Goal: Information Seeking & Learning: Find specific fact

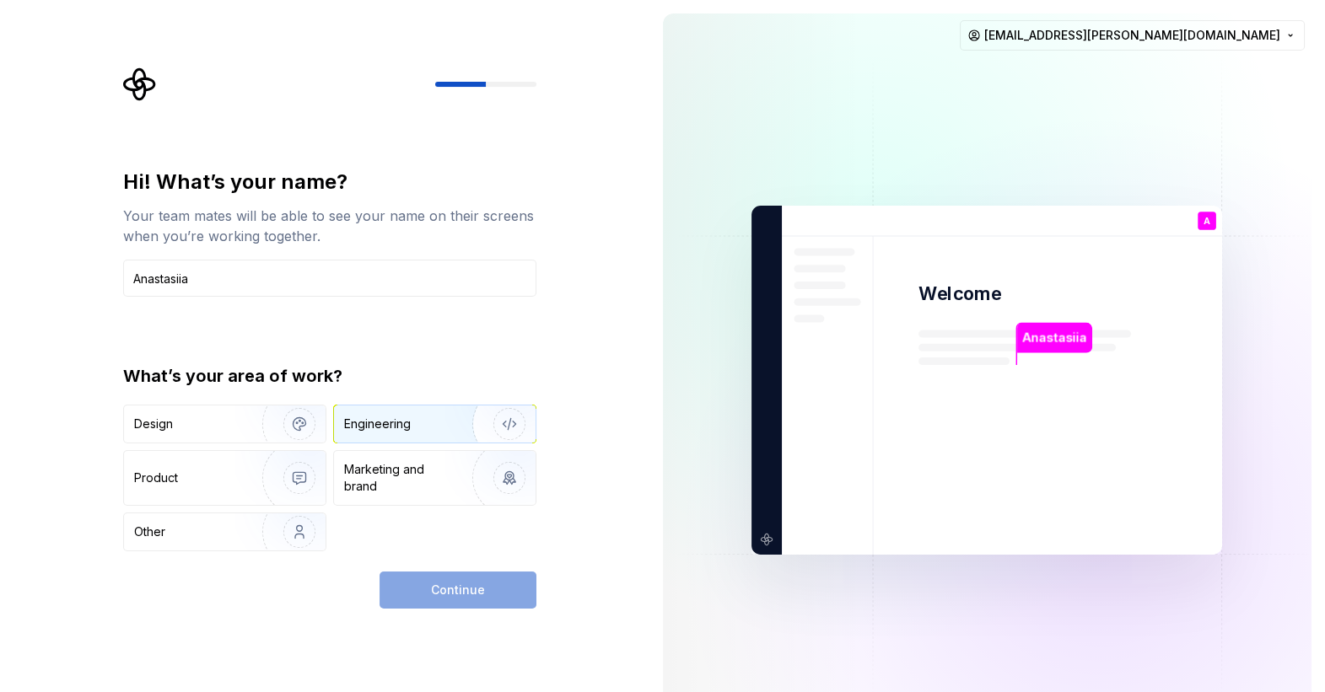
type input "Anastasiia"
click at [393, 424] on div "Engineering" at bounding box center [377, 424] width 67 height 17
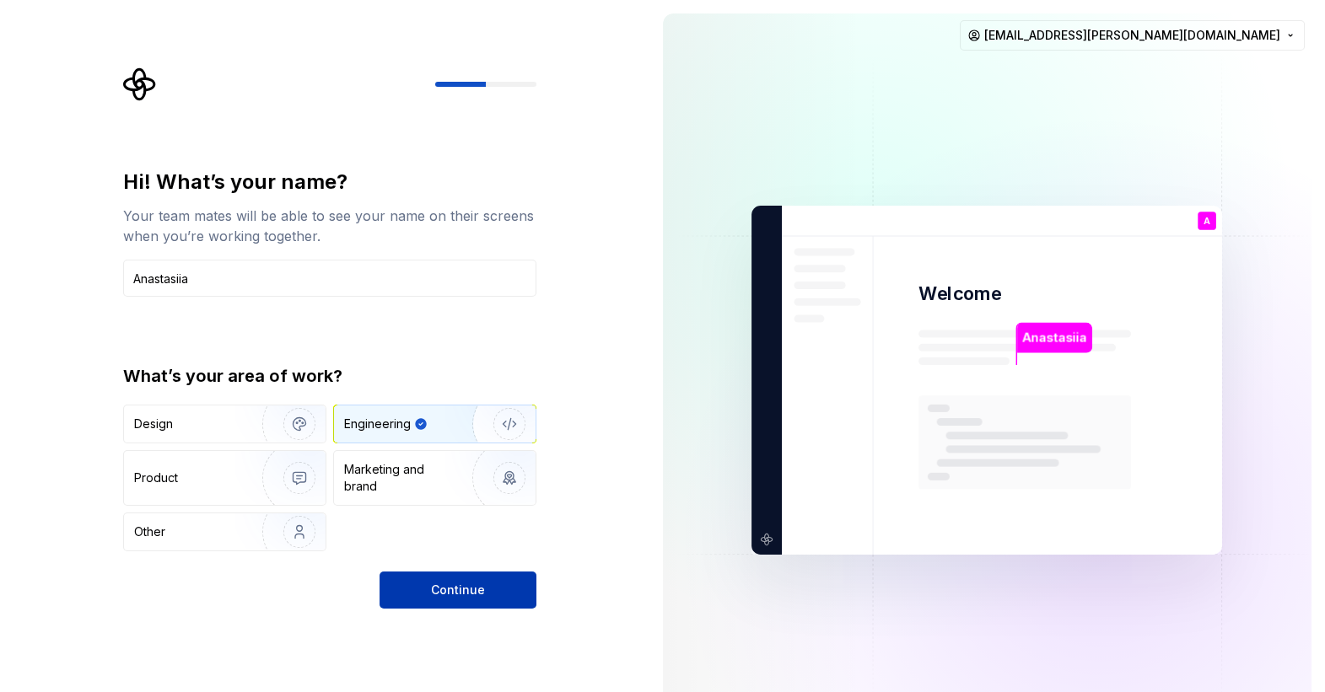
click at [485, 590] on button "Continue" at bounding box center [458, 590] width 157 height 37
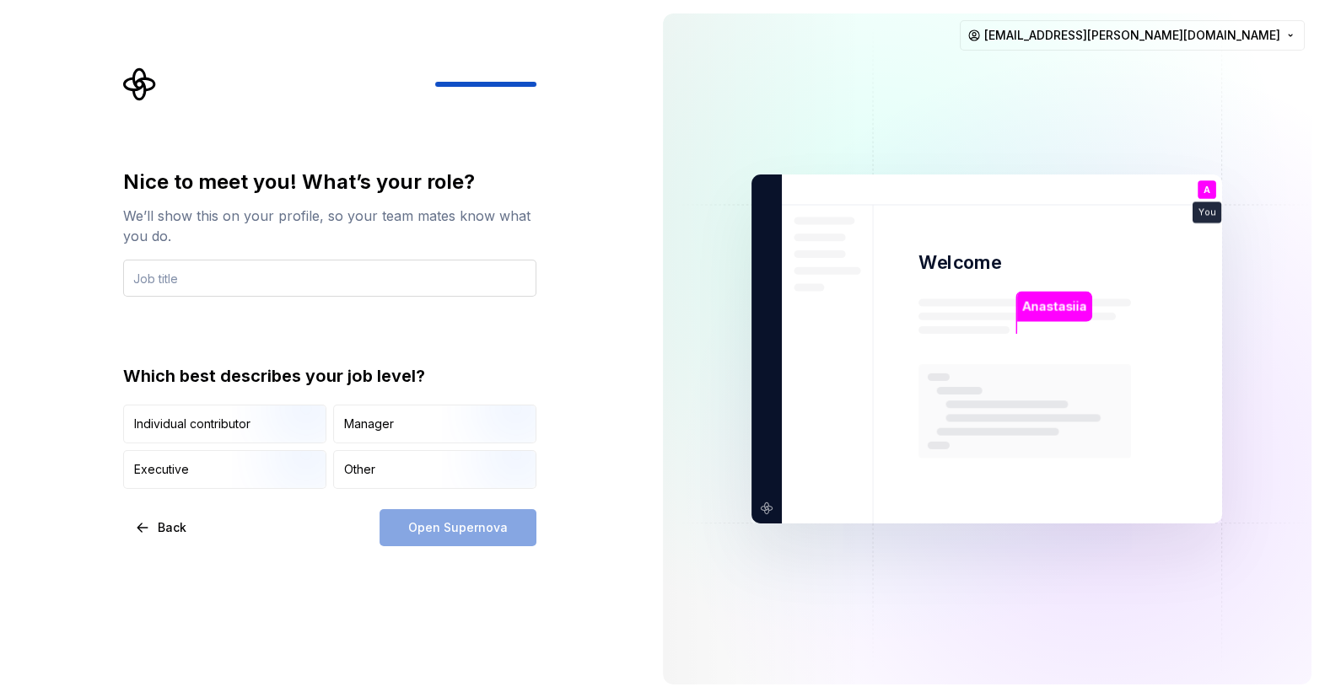
click at [271, 270] on input "text" at bounding box center [329, 278] width 413 height 37
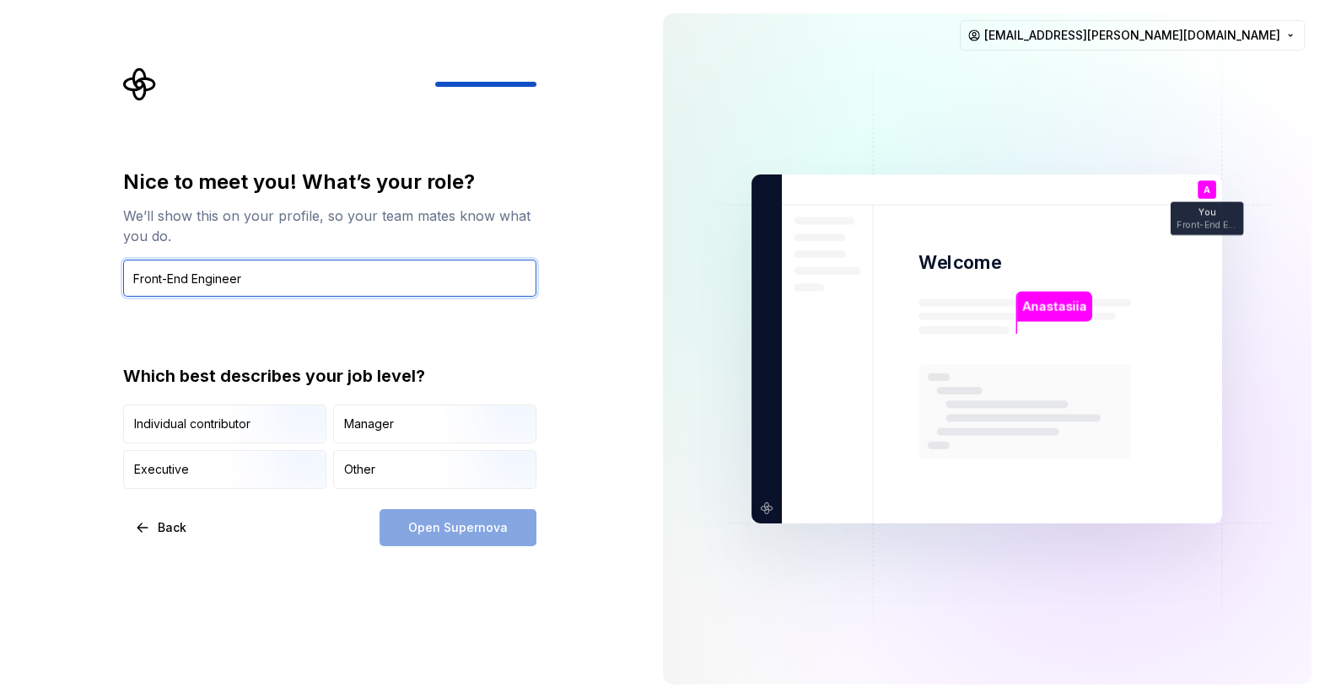
type input "Front-End Engineer"
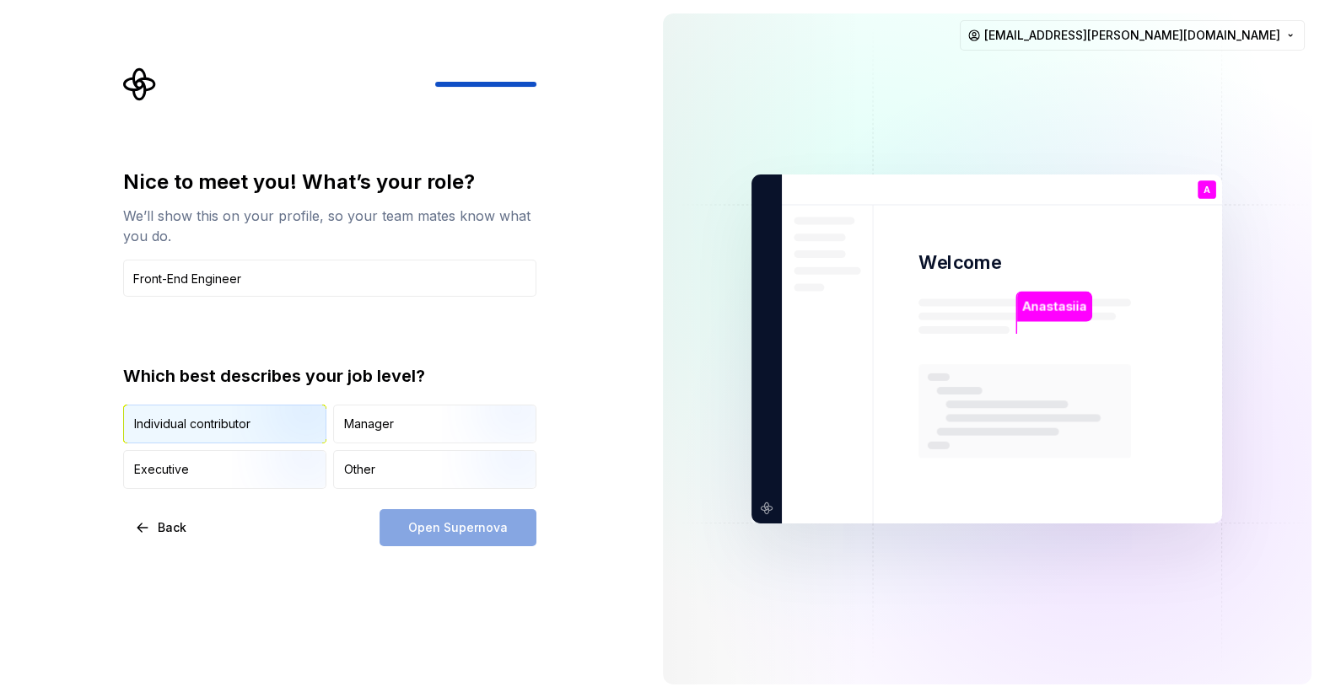
click at [253, 431] on img "button" at bounding box center [285, 445] width 108 height 113
click at [445, 533] on span "Open Supernova" at bounding box center [458, 528] width 100 height 17
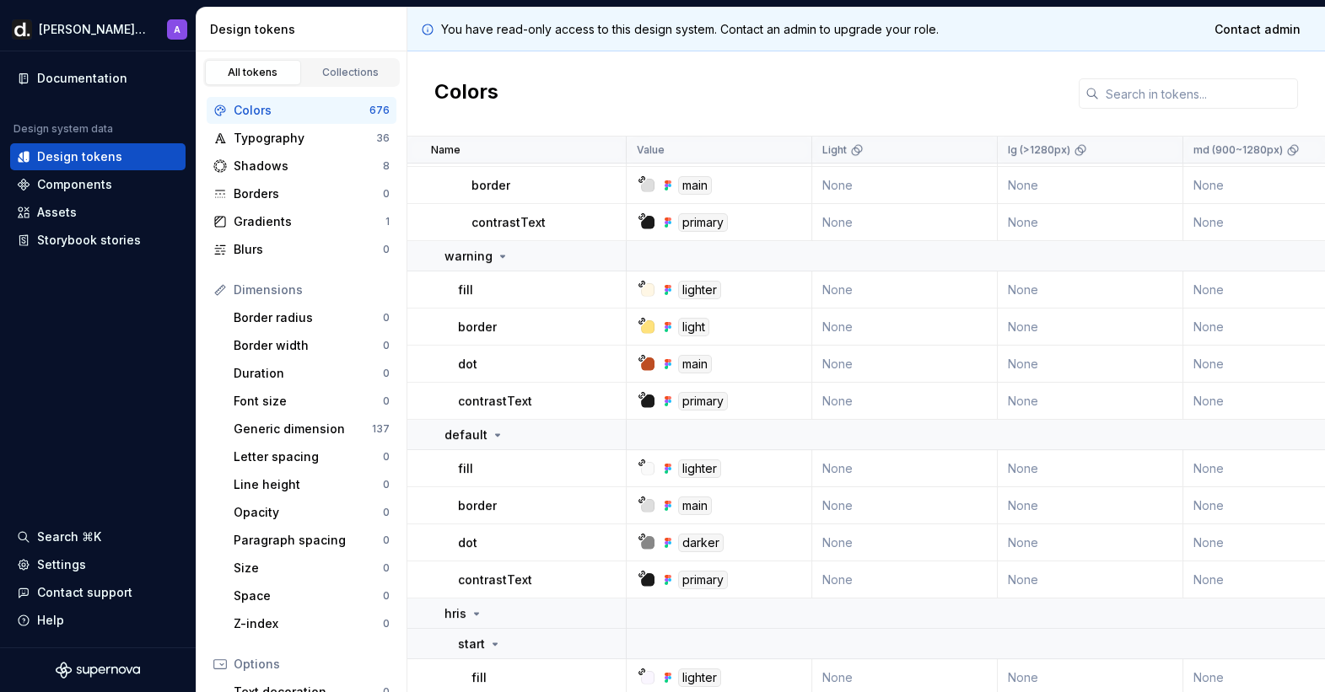
scroll to position [1202, 0]
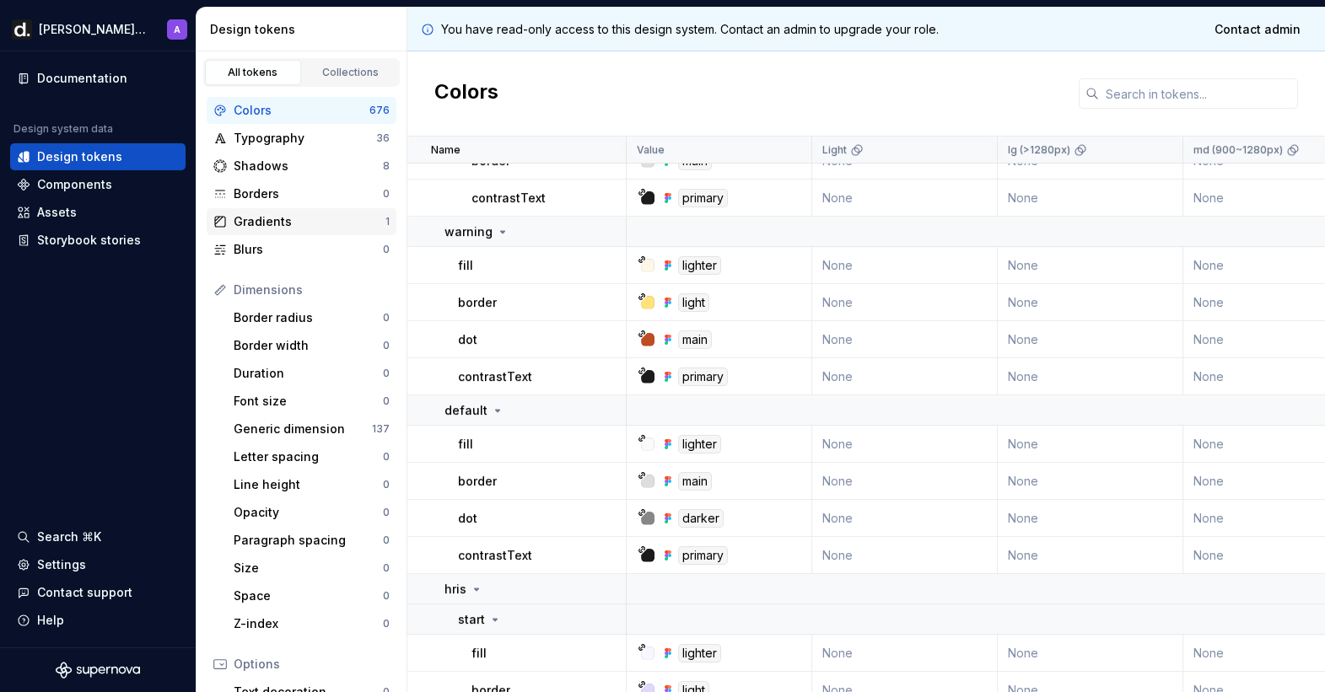
click at [250, 227] on div "Gradients" at bounding box center [310, 221] width 152 height 17
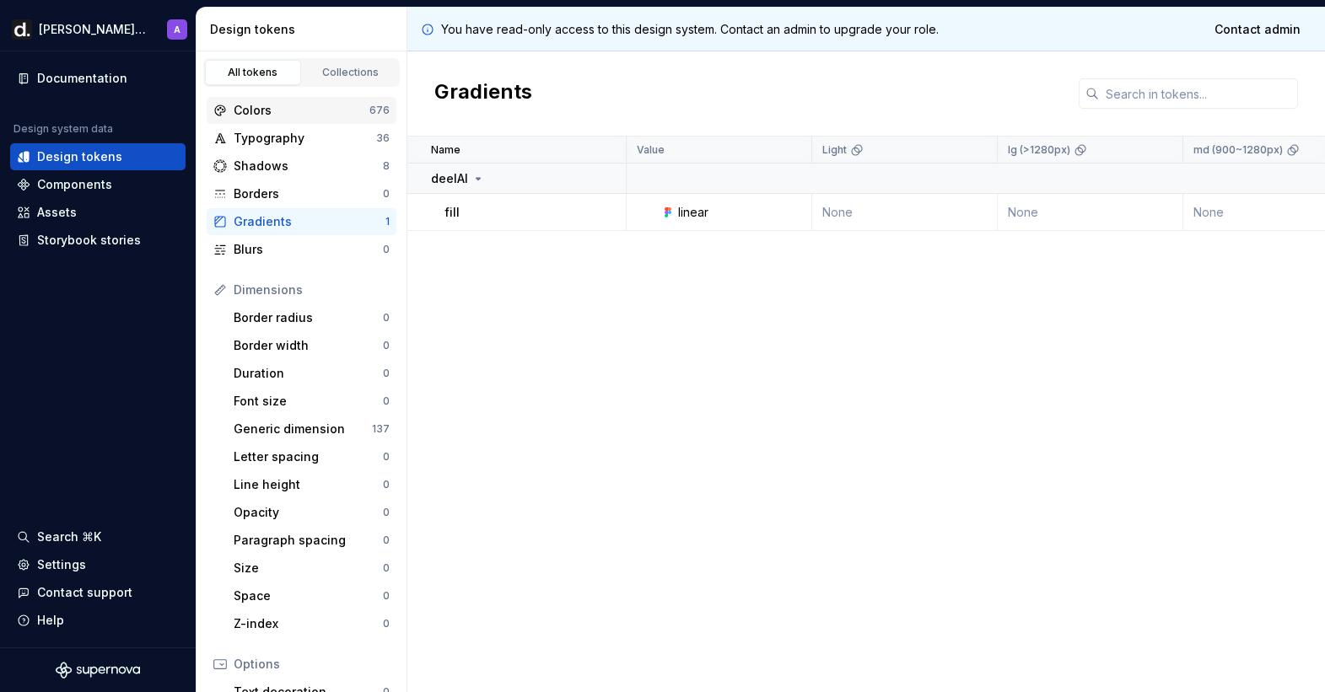
click at [272, 113] on div "Colors" at bounding box center [302, 110] width 136 height 17
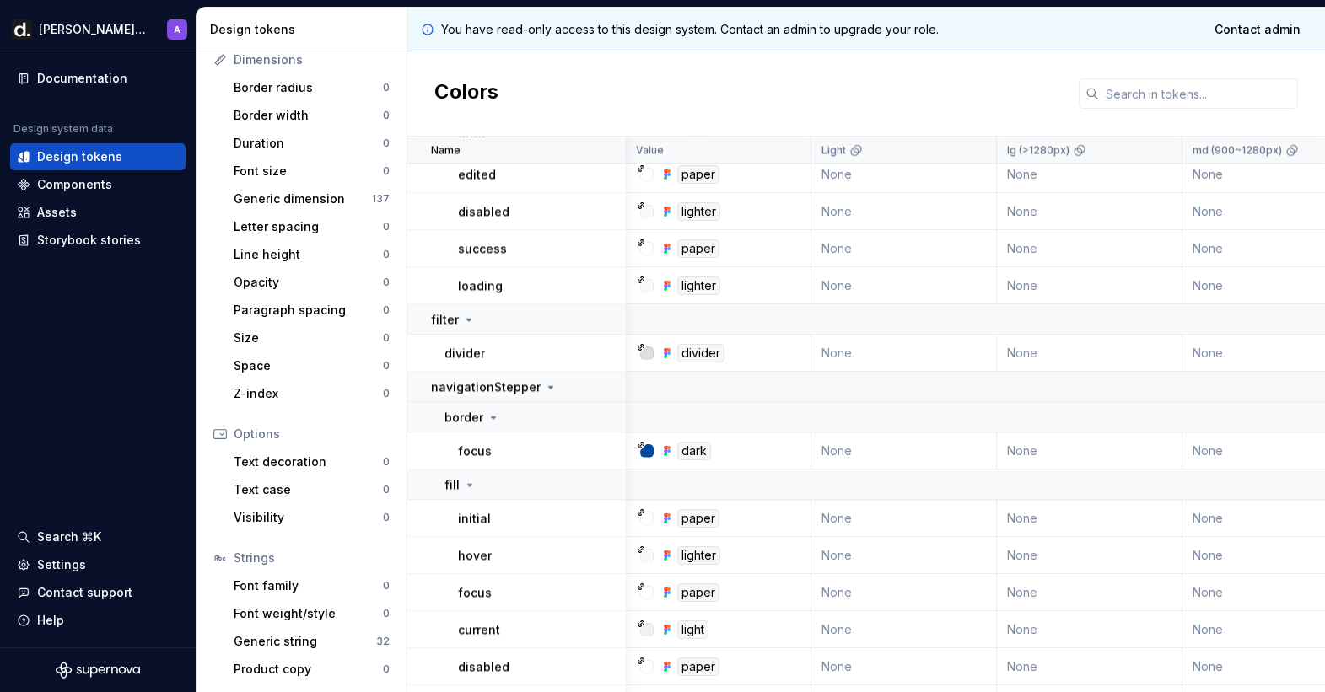
scroll to position [5786, 1]
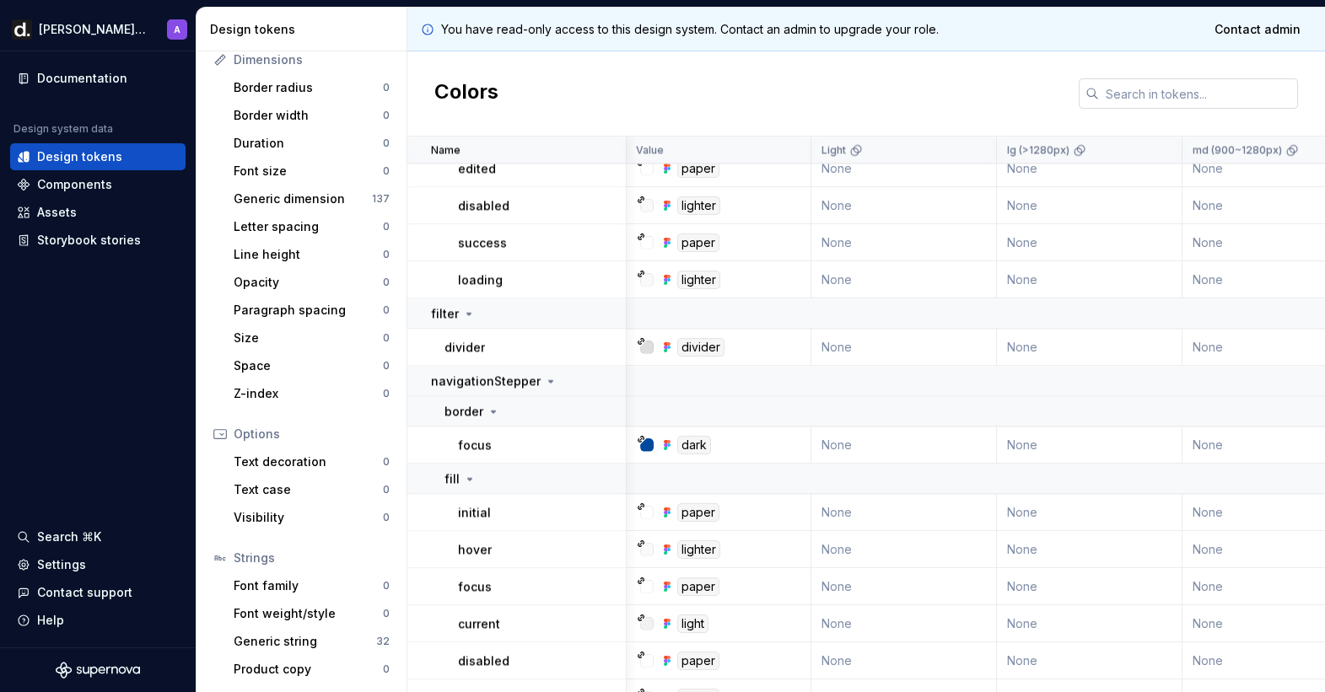
click at [1173, 92] on input "text" at bounding box center [1198, 93] width 199 height 30
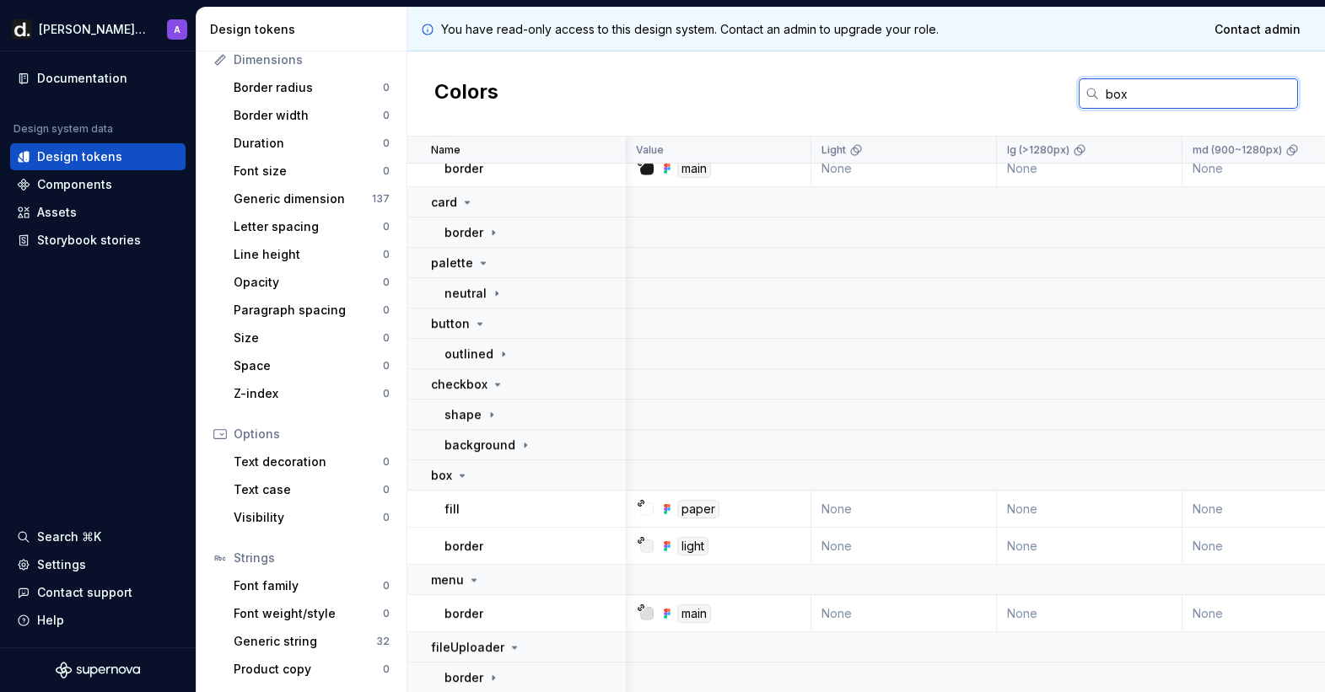
scroll to position [0, 1]
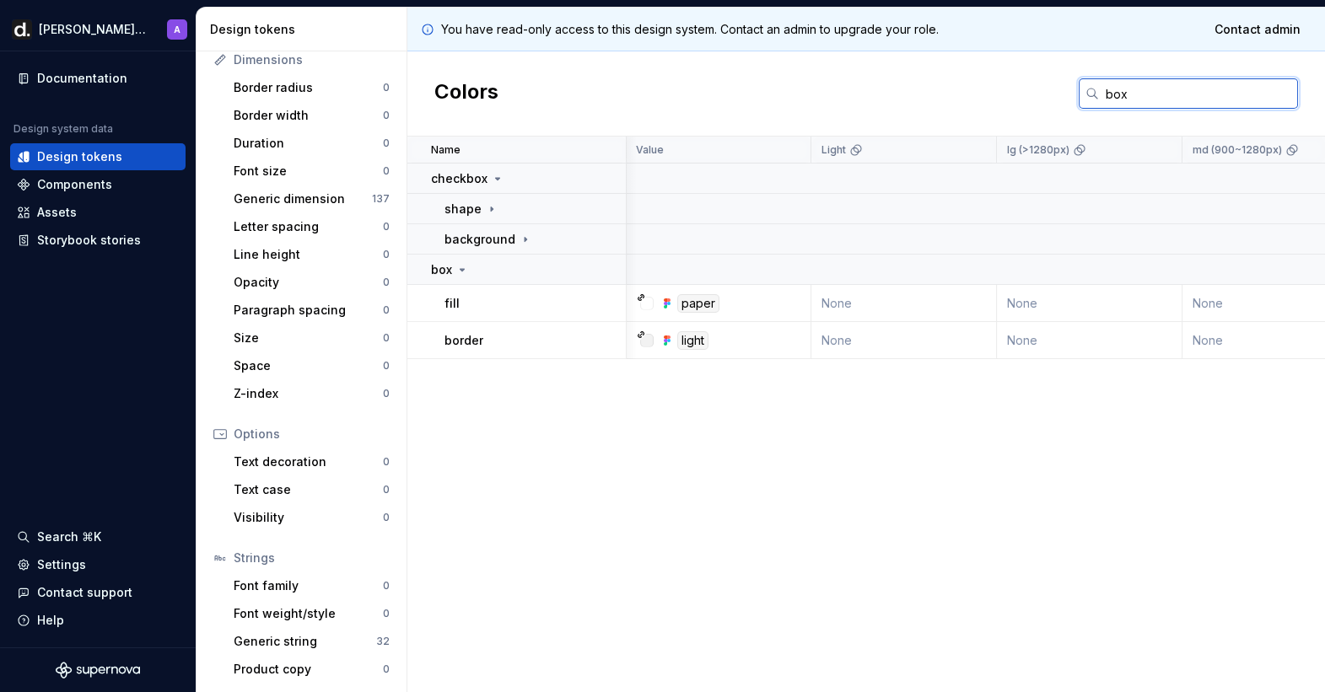
click at [1111, 91] on input "box" at bounding box center [1198, 93] width 199 height 30
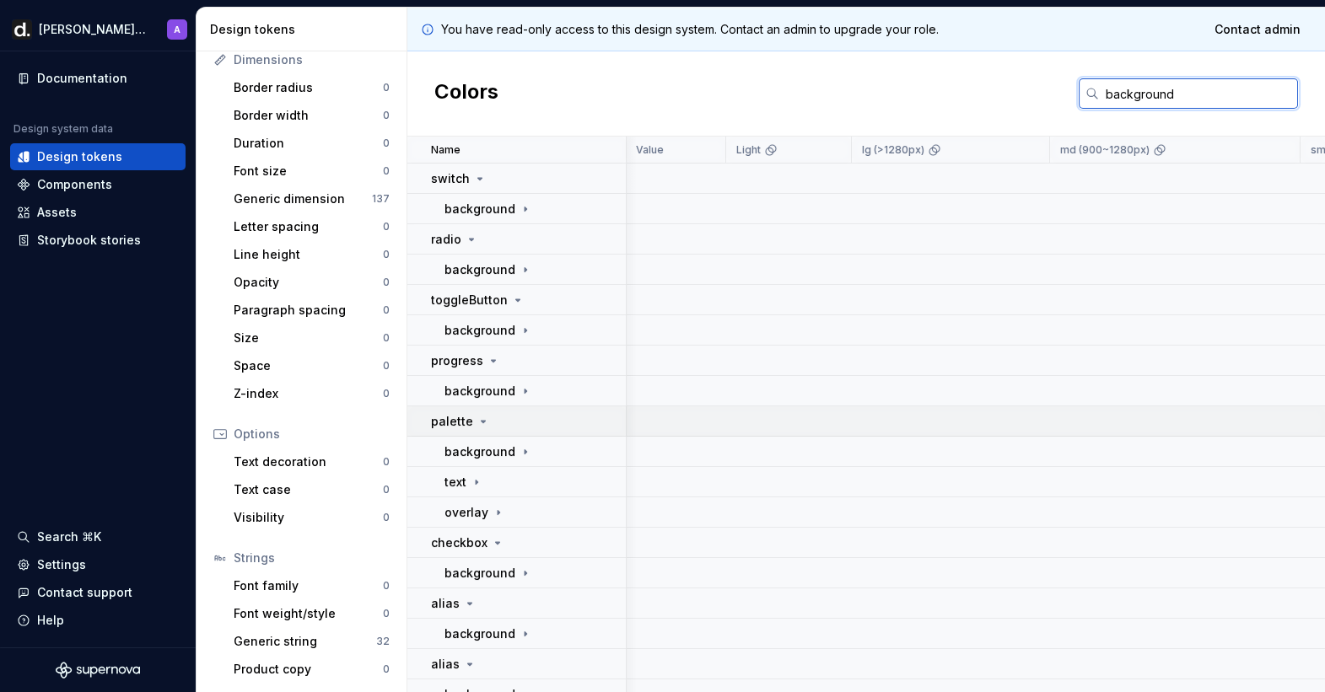
scroll to position [17, 1]
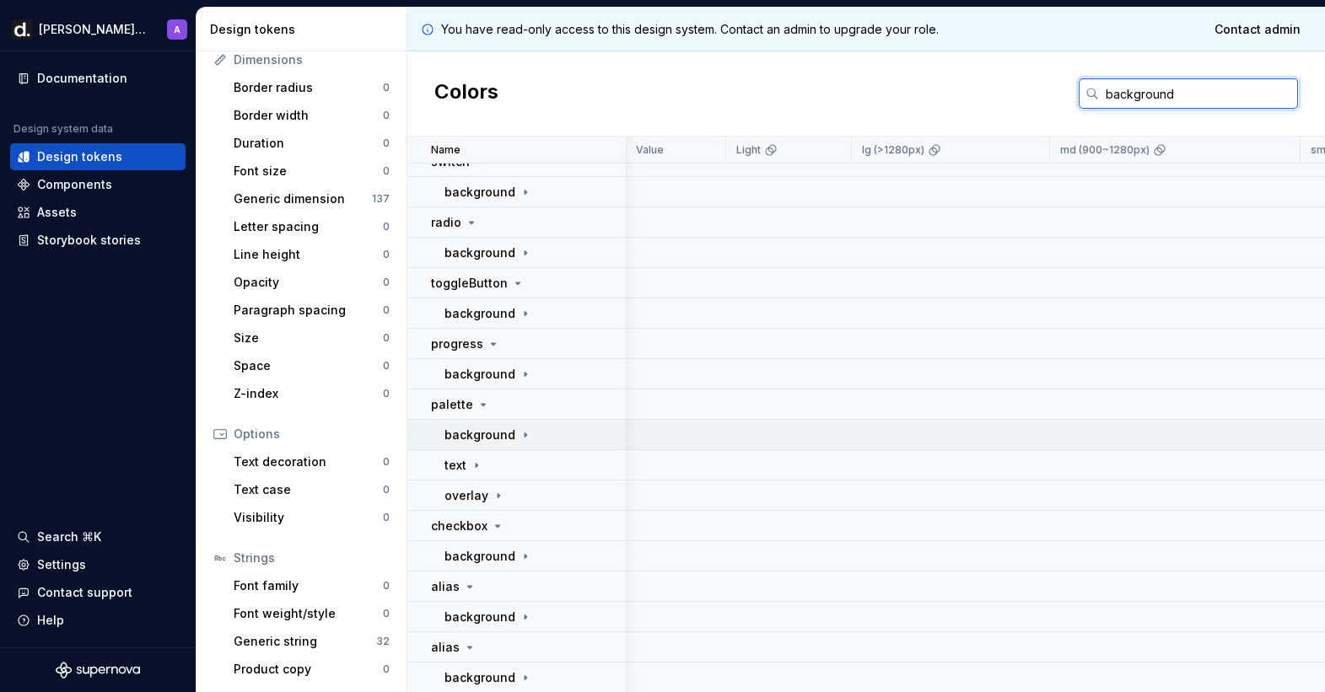
type input "background"
click at [520, 433] on icon at bounding box center [525, 434] width 13 height 13
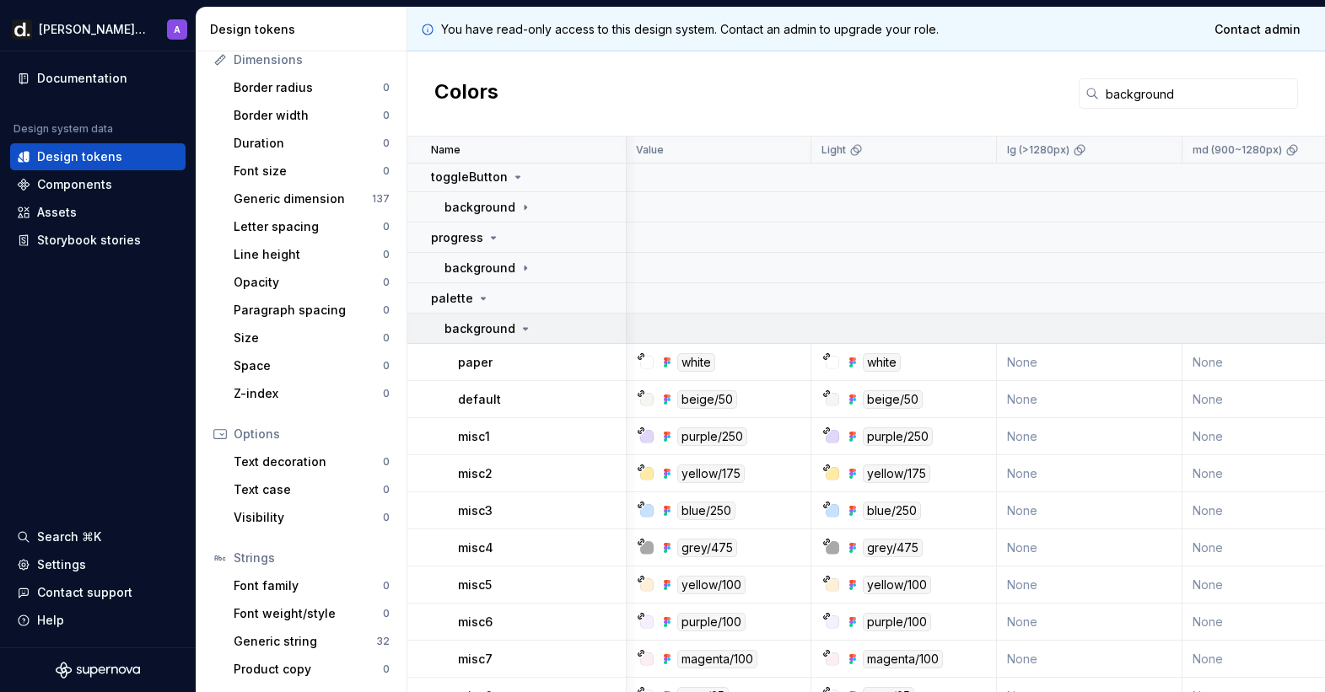
scroll to position [135, 1]
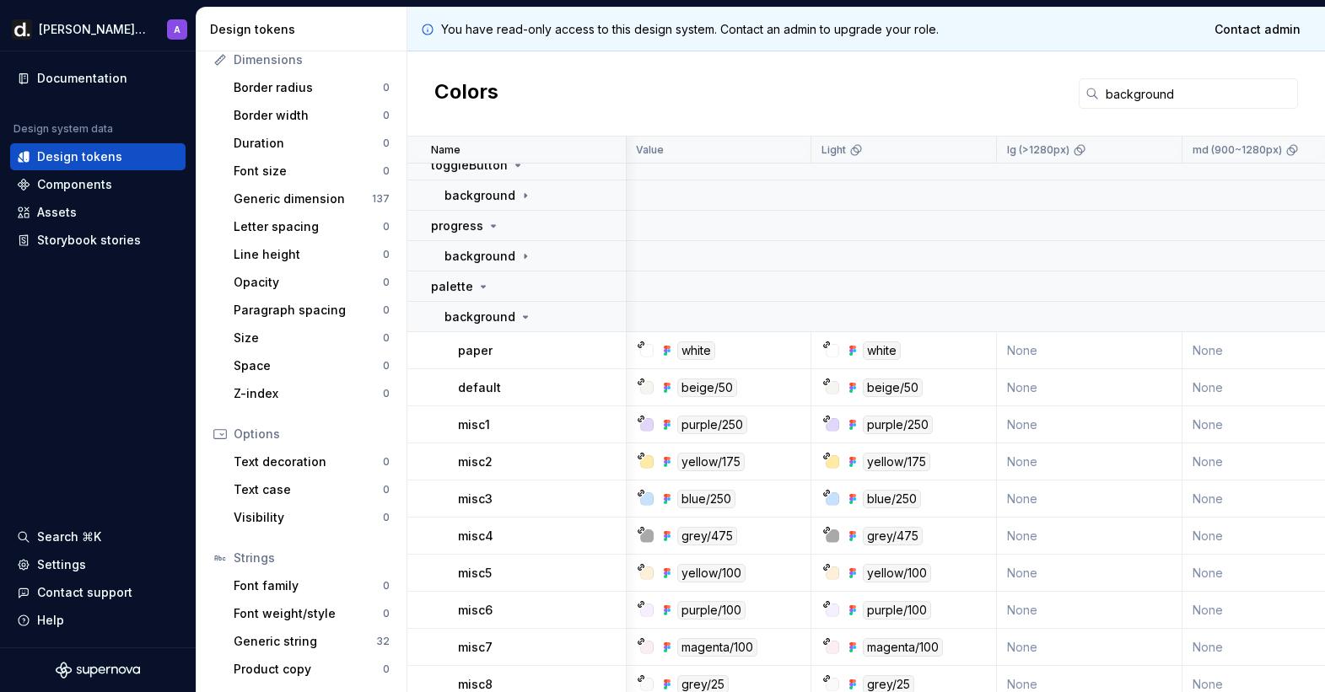
click at [522, 428] on div "misc1" at bounding box center [541, 425] width 167 height 17
click at [477, 426] on p "misc1" at bounding box center [474, 425] width 32 height 17
copy p "misc1"
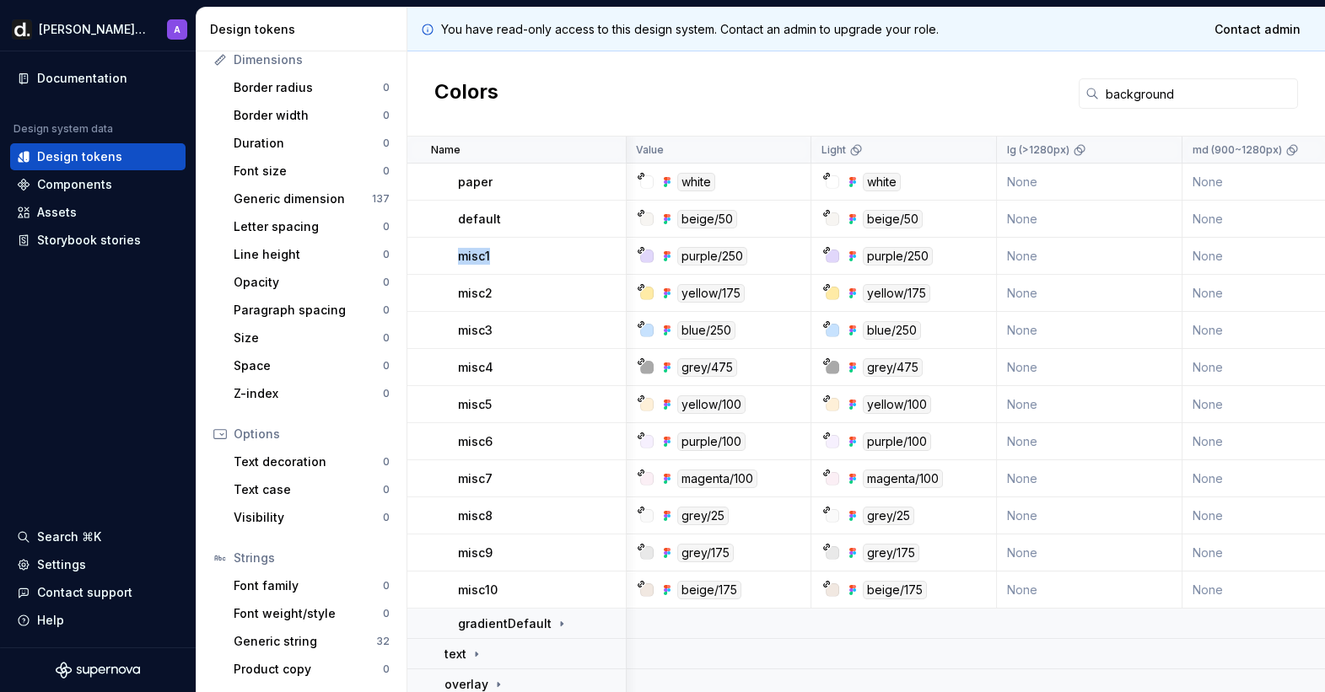
scroll to position [304, 1]
click at [562, 622] on div "gradientDefault" at bounding box center [541, 624] width 167 height 17
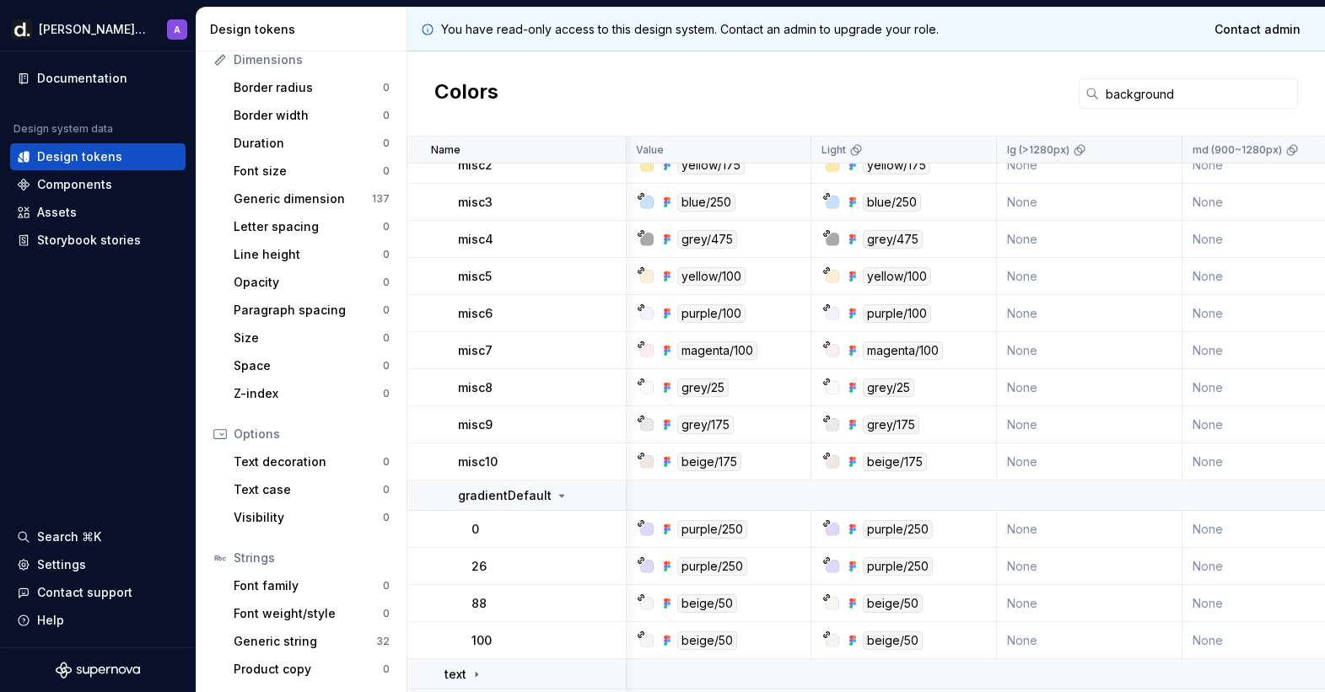
scroll to position [434, 1]
